Goal: Entertainment & Leisure: Consume media (video, audio)

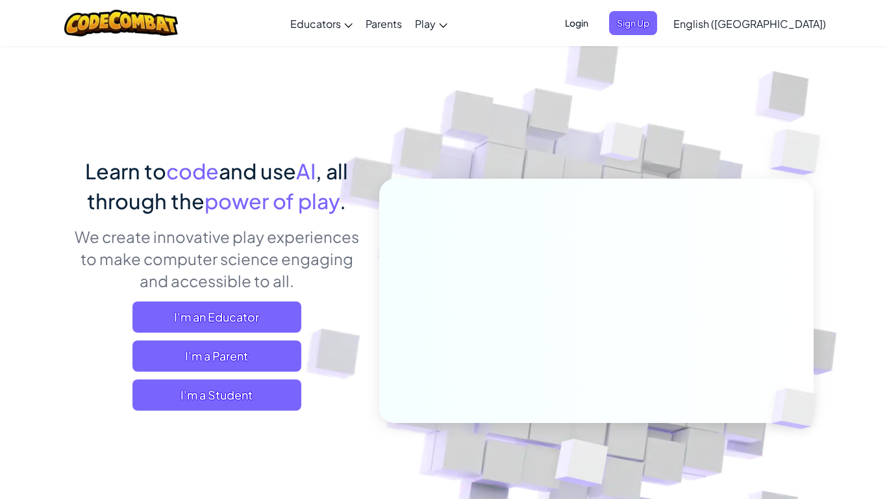
click at [596, 21] on span "Login" at bounding box center [576, 23] width 39 height 24
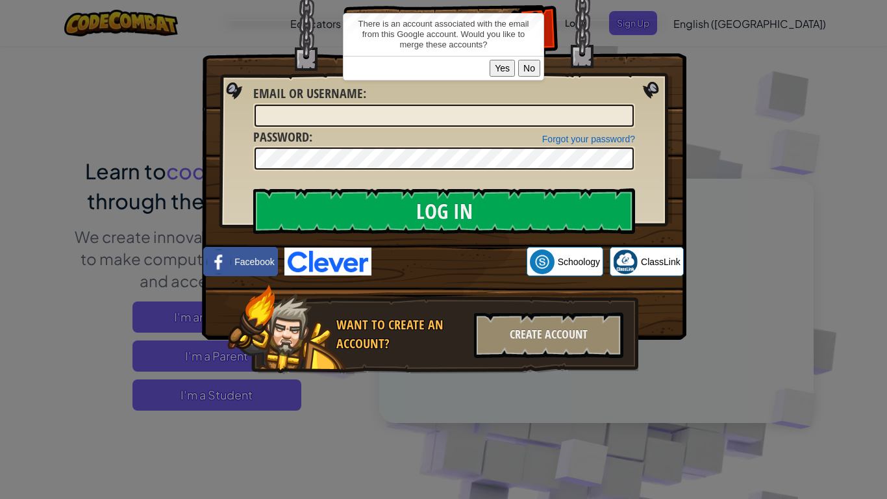
click at [525, 71] on button "No" at bounding box center [529, 68] width 22 height 17
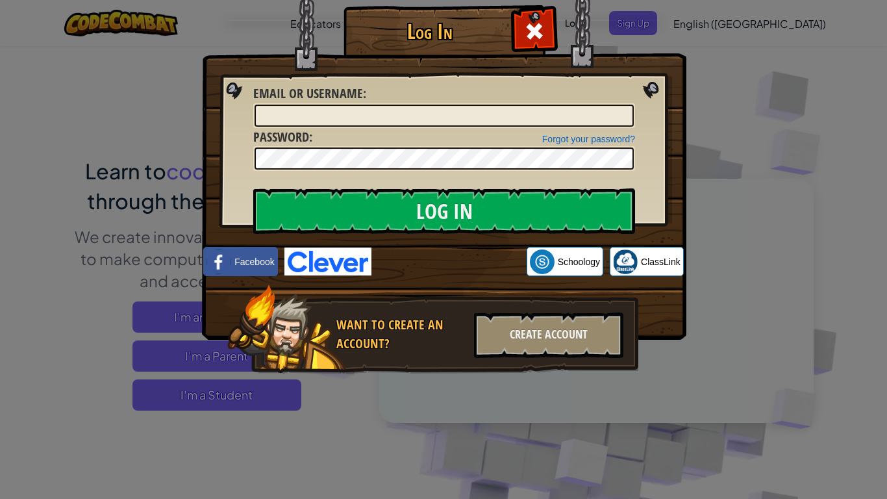
click at [340, 268] on img at bounding box center [327, 261] width 87 height 28
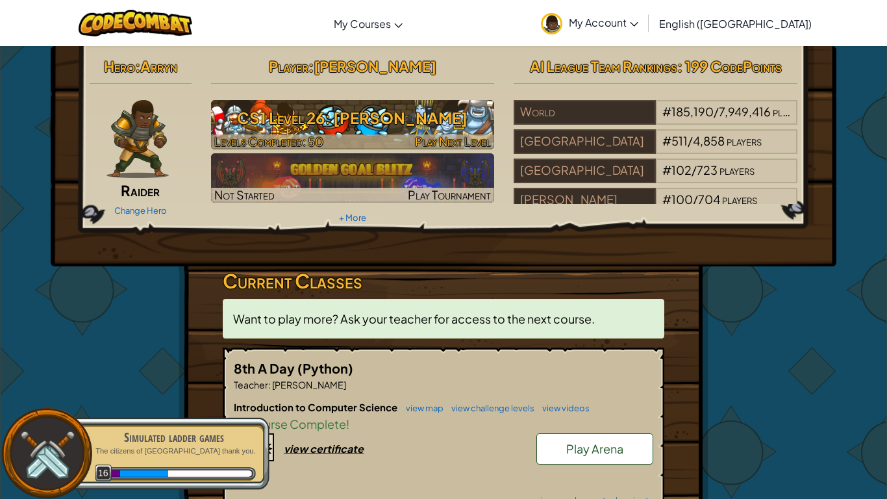
click at [310, 135] on span "Levels Completed: 50" at bounding box center [268, 141] width 109 height 15
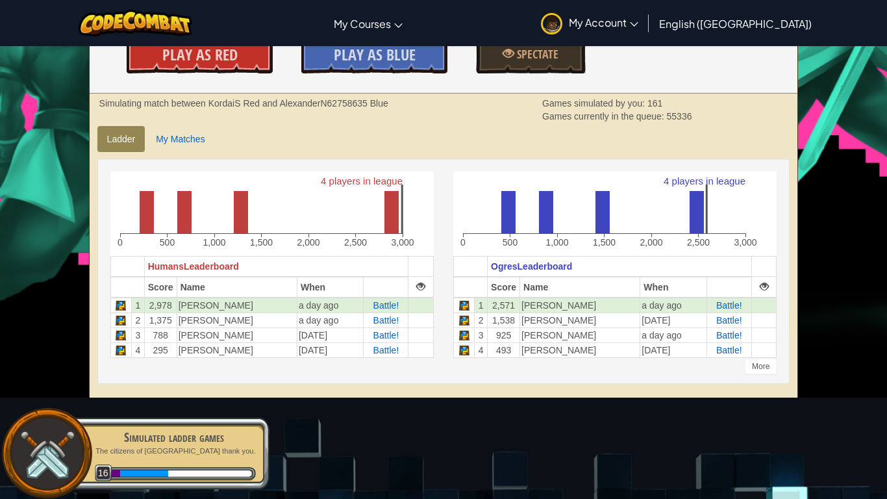
scroll to position [219, 0]
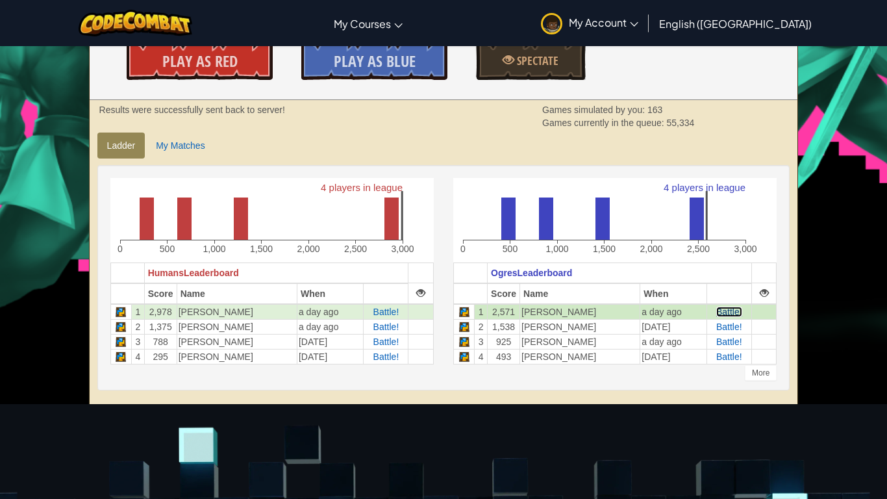
click at [722, 312] on span "Battle!" at bounding box center [729, 312] width 26 height 10
